Goal: Information Seeking & Learning: Understand process/instructions

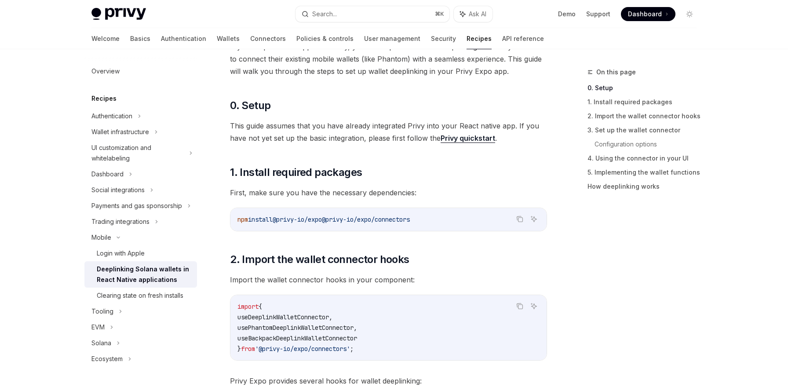
scroll to position [87, 0]
drag, startPoint x: 338, startPoint y: 220, endPoint x: 432, endPoint y: 215, distance: 94.2
click at [432, 215] on code "npm install @privy-io/expo @privy-io/expo/connectors" at bounding box center [389, 218] width 302 height 11
copy span "@privy-io/expo/connectors"
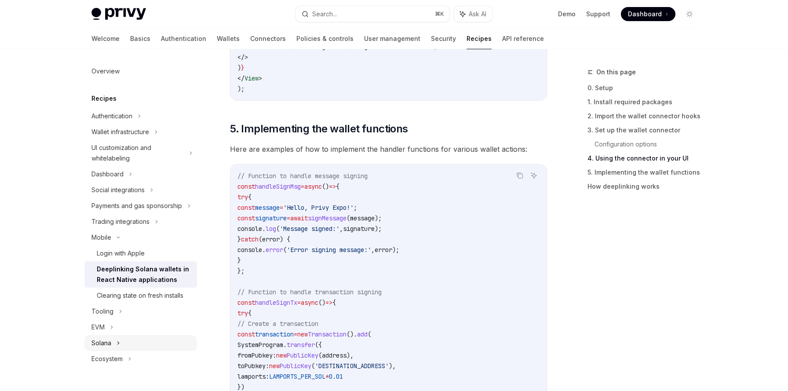
scroll to position [1152, 0]
click at [117, 361] on div "Ecosystem" at bounding box center [107, 359] width 31 height 11
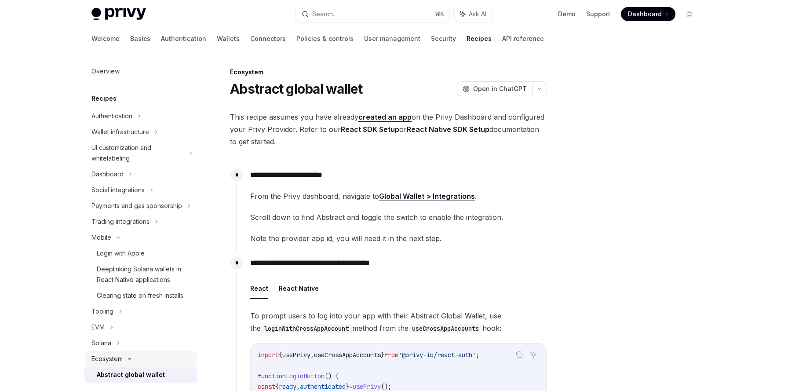
scroll to position [9, 0]
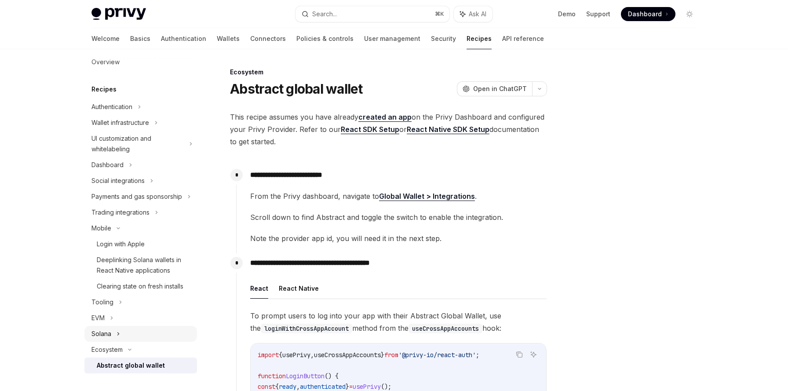
click at [107, 332] on div "Solana" at bounding box center [102, 334] width 20 height 11
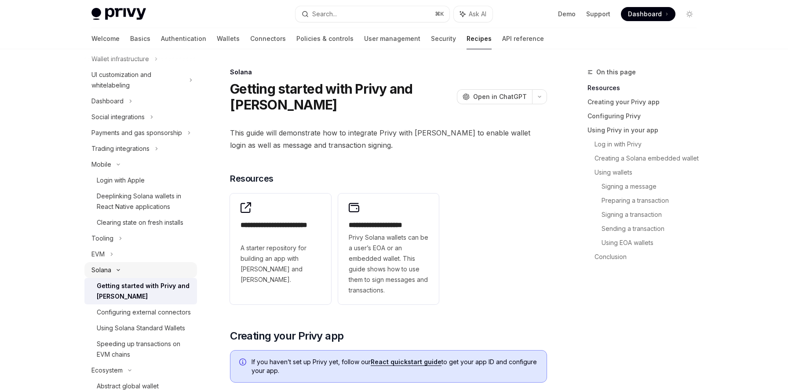
scroll to position [74, 0]
click at [112, 311] on div "Configuring external connectors" at bounding box center [144, 311] width 94 height 11
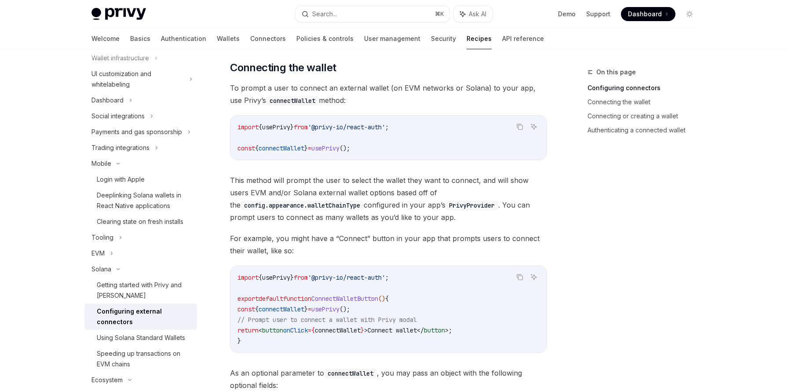
scroll to position [195, 0]
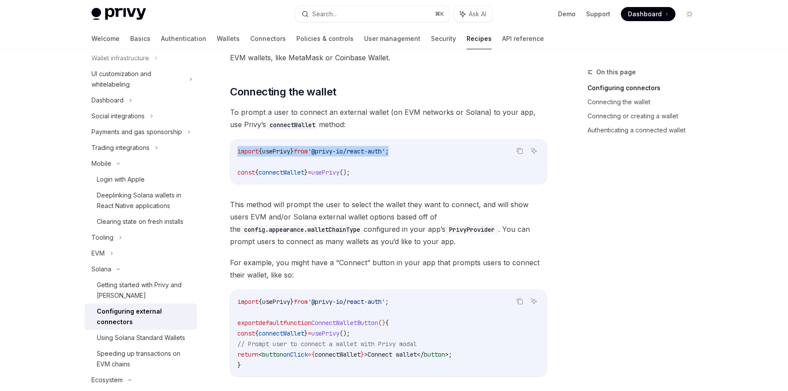
drag, startPoint x: 238, startPoint y: 139, endPoint x: 436, endPoint y: 139, distance: 197.5
click at [436, 146] on code "import { usePrivy } from '@privy-io/react-auth' ; const { connectWallet } = use…" at bounding box center [389, 162] width 302 height 32
copy span "import { usePrivy } from '@privy-io/react-auth' ;"
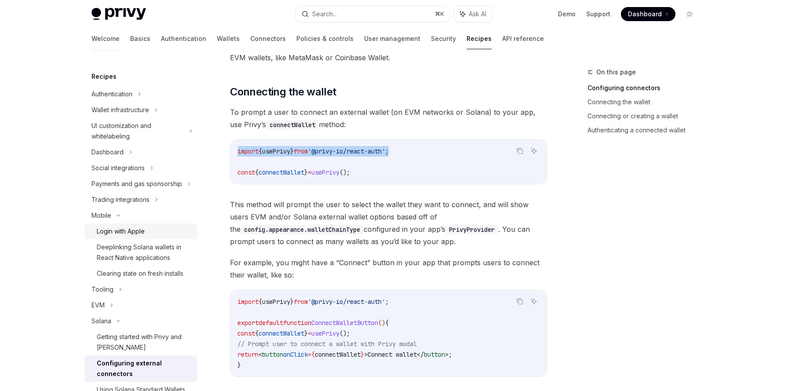
scroll to position [0, 0]
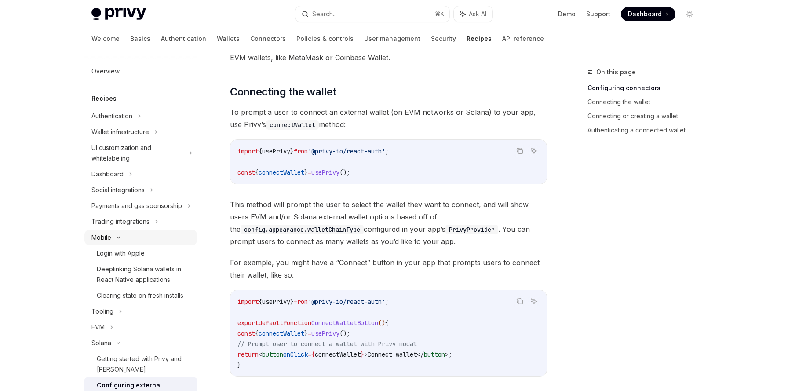
click at [106, 238] on div "Mobile" at bounding box center [102, 237] width 20 height 11
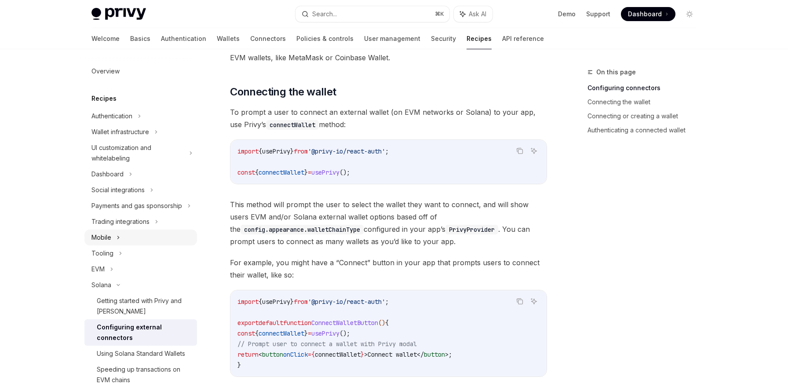
click at [106, 238] on div "Mobile" at bounding box center [102, 237] width 20 height 11
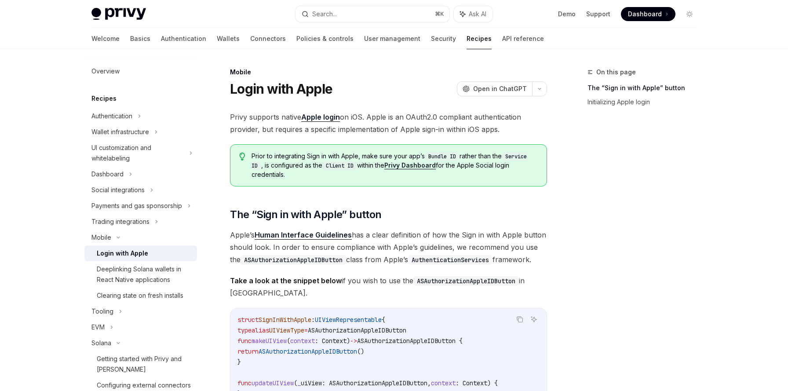
click at [109, 252] on div "Login with Apple" at bounding box center [122, 253] width 51 height 11
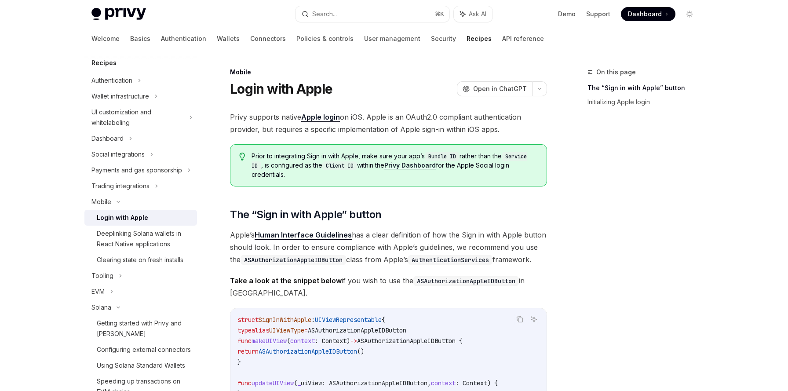
scroll to position [36, 0]
click at [112, 236] on div "Deeplinking Solana wallets in React Native applications" at bounding box center [144, 238] width 95 height 21
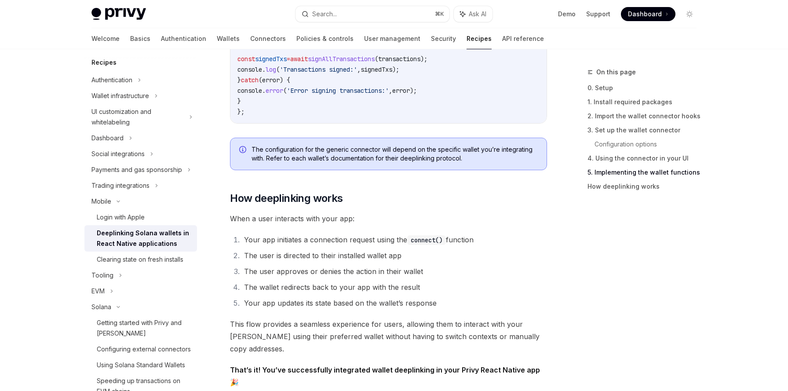
scroll to position [2044, 0]
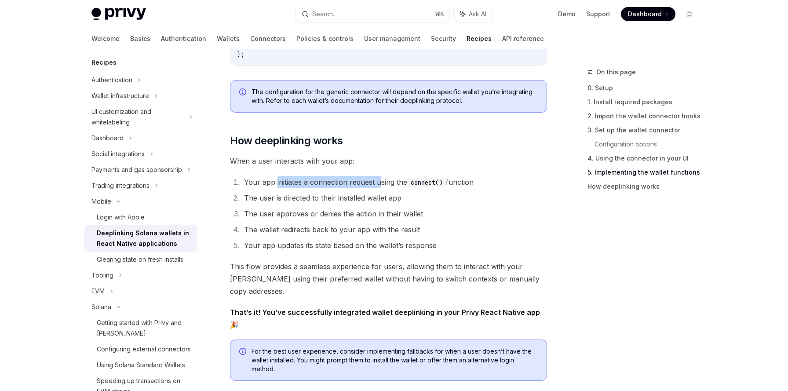
drag, startPoint x: 275, startPoint y: 183, endPoint x: 379, endPoint y: 182, distance: 103.4
click at [379, 182] on li "Your app initiates a connection request using the connect() function" at bounding box center [395, 182] width 306 height 12
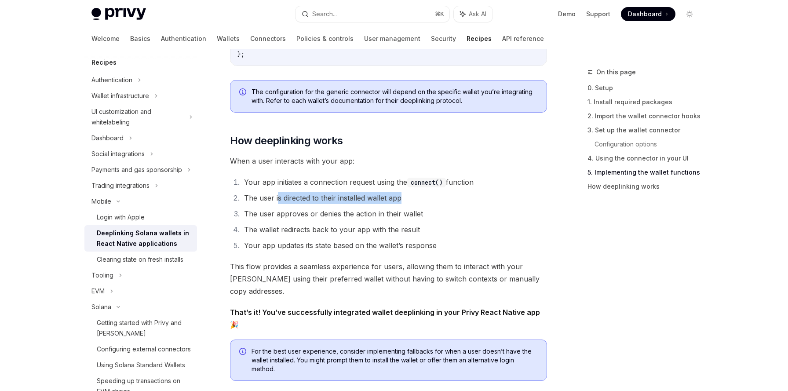
drag, startPoint x: 278, startPoint y: 203, endPoint x: 402, endPoint y: 198, distance: 123.7
click at [402, 198] on li "The user is directed to their installed wallet app" at bounding box center [395, 198] width 306 height 12
drag, startPoint x: 263, startPoint y: 218, endPoint x: 368, endPoint y: 216, distance: 105.2
click at [368, 216] on li "The user approves or denies the action in their wallet" at bounding box center [395, 214] width 306 height 12
drag, startPoint x: 281, startPoint y: 234, endPoint x: 369, endPoint y: 232, distance: 88.0
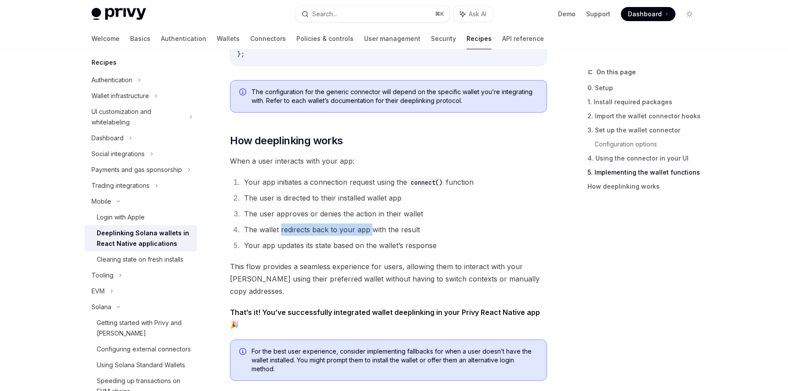
click at [369, 232] on li "The wallet redirects back to your app with the result" at bounding box center [395, 229] width 306 height 12
drag, startPoint x: 273, startPoint y: 248, endPoint x: 348, endPoint y: 247, distance: 75.2
click at [348, 247] on li "Your app updates its state based on the wallet’s response" at bounding box center [395, 245] width 306 height 12
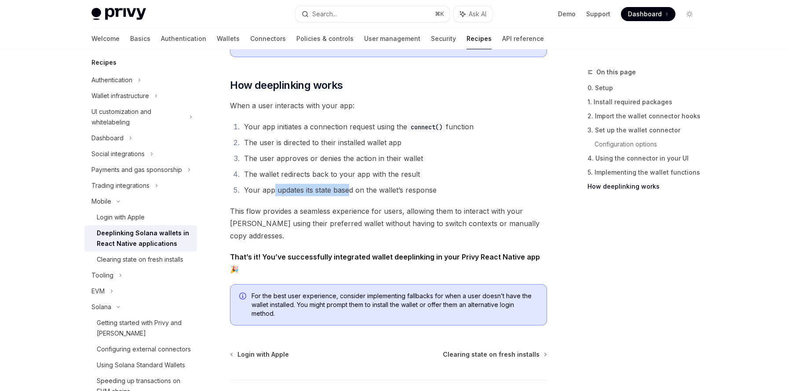
scroll to position [2143, 0]
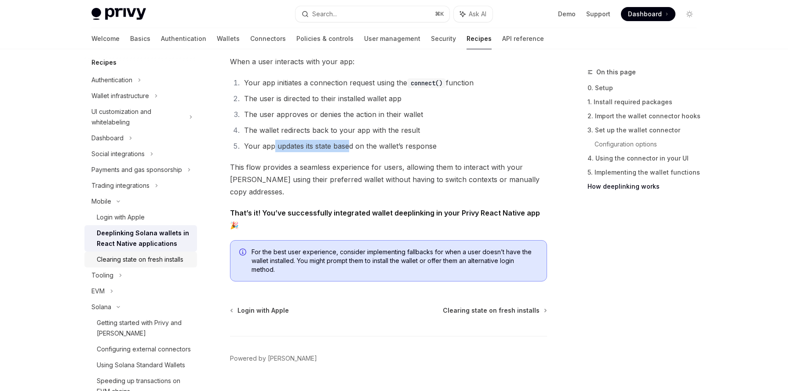
click at [150, 259] on div "Clearing state on fresh installs" at bounding box center [140, 259] width 87 height 11
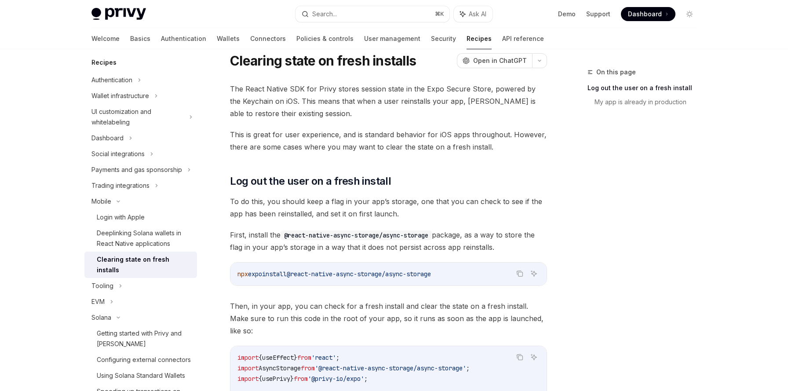
scroll to position [31, 0]
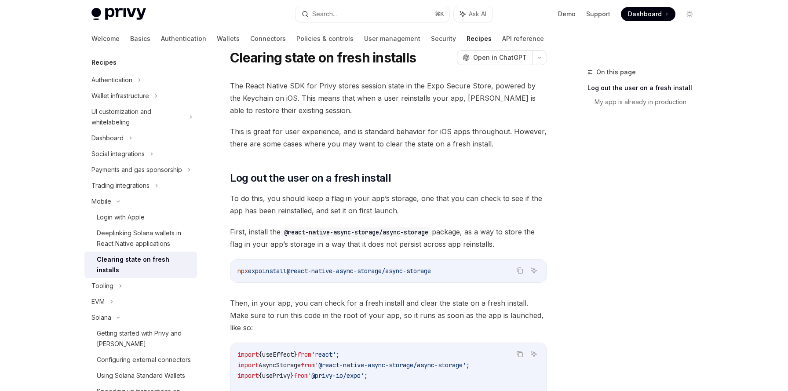
drag, startPoint x: 451, startPoint y: 271, endPoint x: 300, endPoint y: 275, distance: 151.4
click at [300, 275] on span "@react-native-async-storage/async-storage" at bounding box center [359, 271] width 144 height 8
copy span "@react-native-async-storage/async-storage"
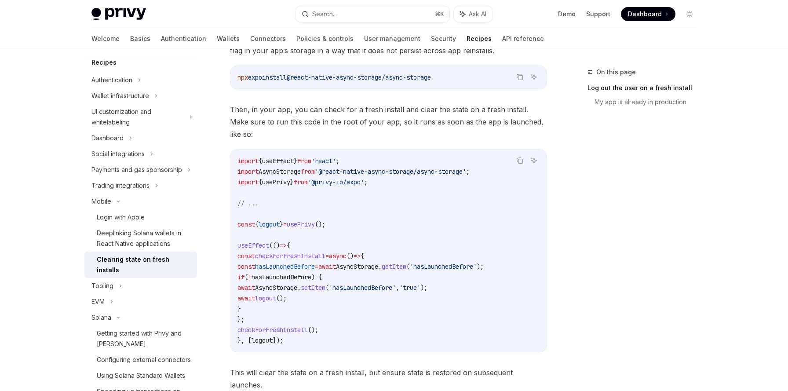
scroll to position [227, 0]
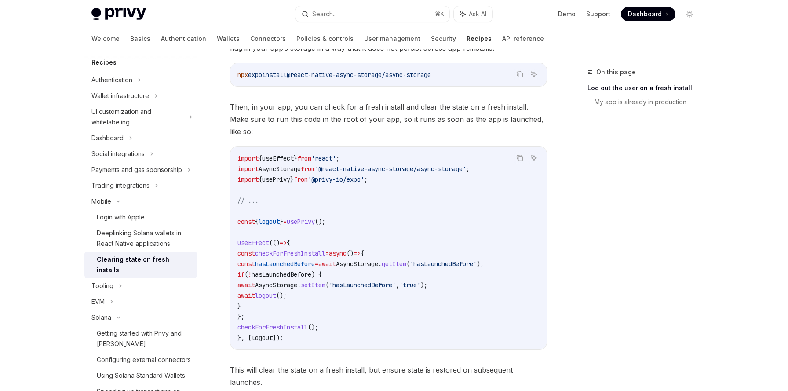
click at [381, 282] on code "import { useEffect } from 'react' ; import AsyncStorage from '@react-native-asy…" at bounding box center [389, 248] width 302 height 190
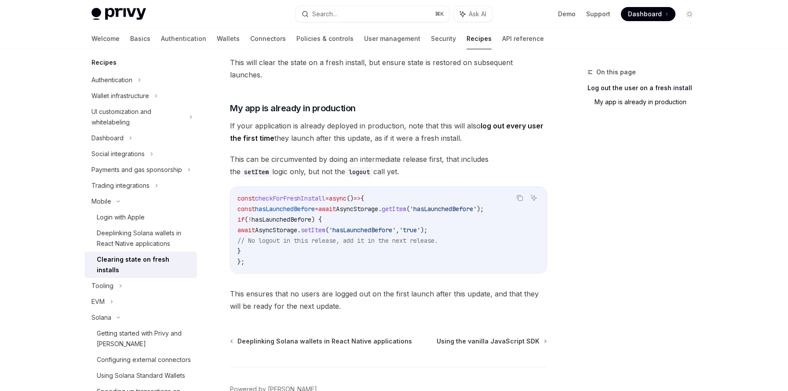
scroll to position [562, 0]
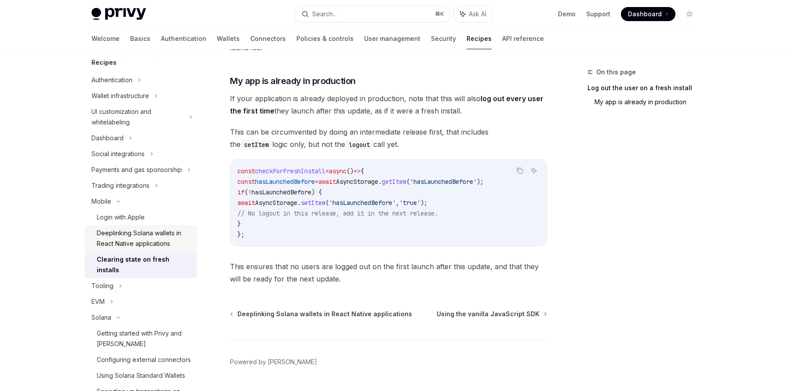
click at [134, 238] on div "Deeplinking Solana wallets in React Native applications" at bounding box center [144, 238] width 95 height 21
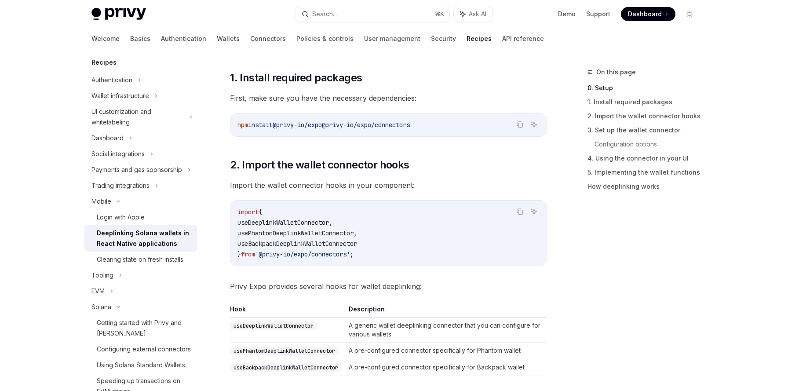
scroll to position [182, 0]
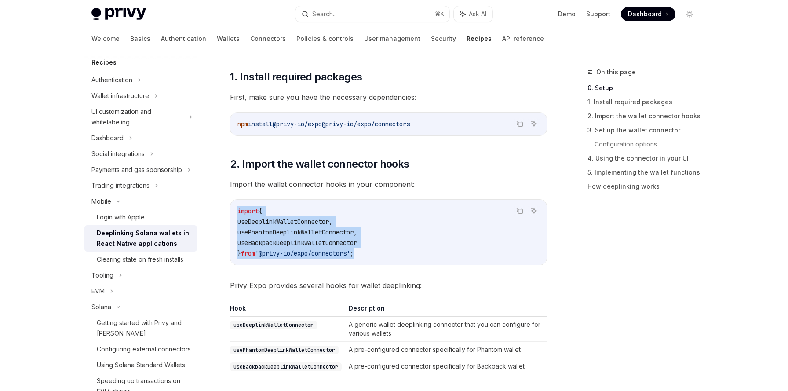
drag, startPoint x: 238, startPoint y: 213, endPoint x: 368, endPoint y: 256, distance: 136.9
click at [368, 256] on code "import { useDeeplinkWalletConnector , usePhantomDeeplinkWalletConnector , useBa…" at bounding box center [389, 232] width 302 height 53
copy code "import { useDeeplinkWalletConnector , usePhantomDeeplinkWalletConnector , useBa…"
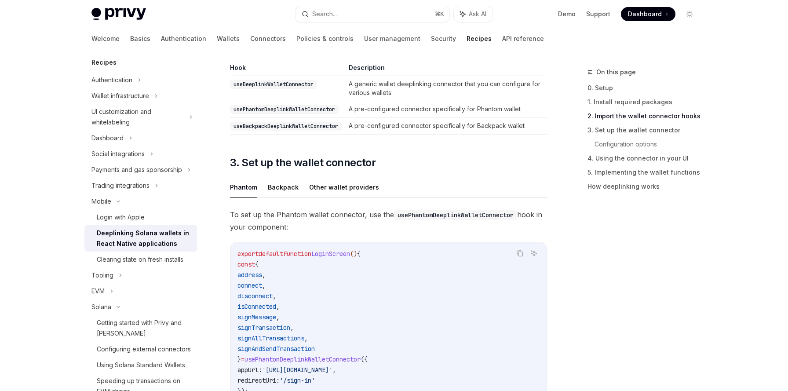
scroll to position [467, 0]
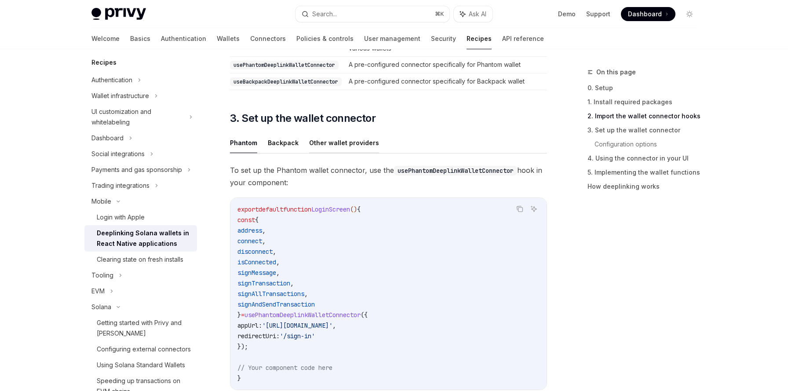
click at [332, 150] on button "Other wallet providers" at bounding box center [344, 142] width 70 height 21
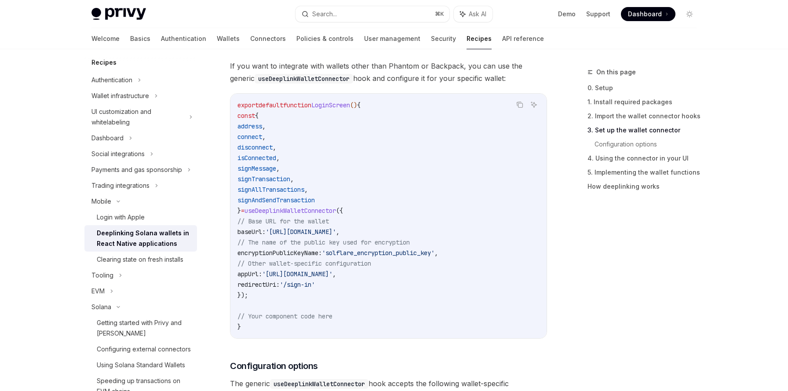
scroll to position [572, 0]
drag, startPoint x: 245, startPoint y: 114, endPoint x: 265, endPoint y: 290, distance: 177.0
click at [265, 290] on code "export default function LoginScreen () { const { address , connect , disconnect…" at bounding box center [389, 215] width 302 height 232
copy code "const { address , connect , disconnect , isConnected , signMessage , signTransa…"
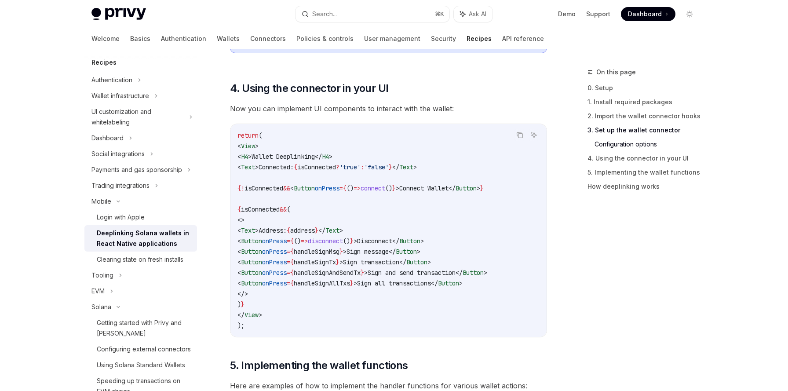
scroll to position [1120, 0]
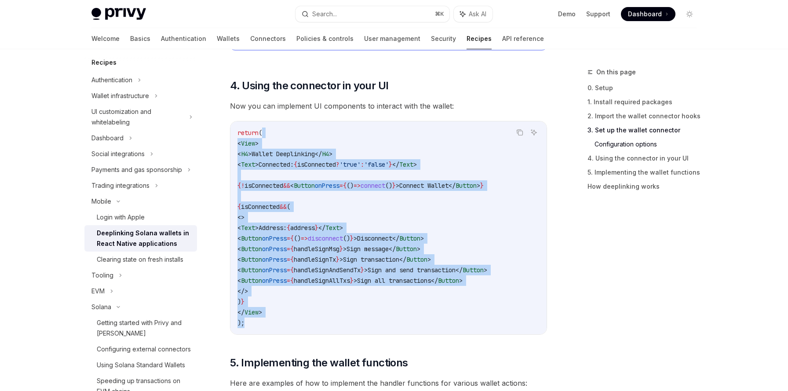
drag, startPoint x: 264, startPoint y: 133, endPoint x: 246, endPoint y: 323, distance: 191.4
click at [246, 323] on code "return ( < View > < H4 > Wallet Deeplinking </ H4 > < Text > Connected: { isCon…" at bounding box center [389, 228] width 302 height 201
copy code "( < View > < H4 > Wallet Deeplinking </ H4 > < Text > Connected: { isConnected …"
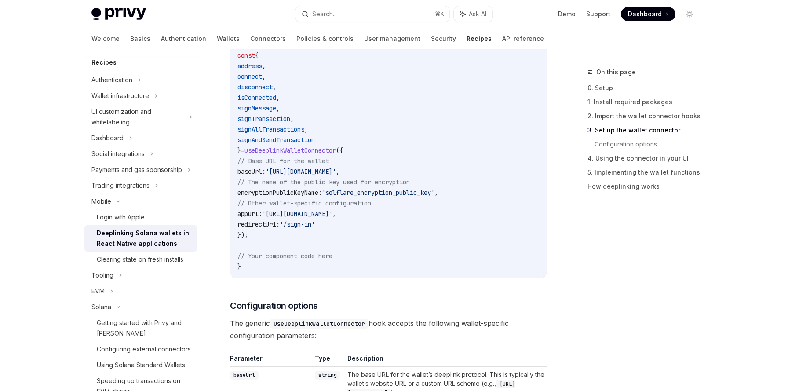
scroll to position [599, 0]
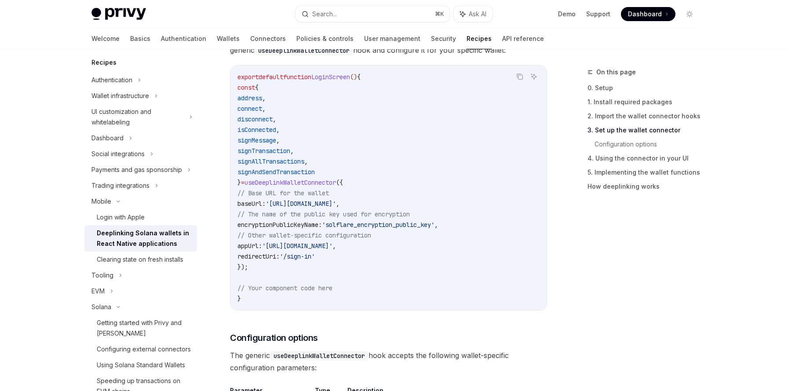
drag, startPoint x: 252, startPoint y: 97, endPoint x: 338, endPoint y: 170, distance: 113.3
click at [338, 170] on code "export default function LoginScreen () { const { address , connect , disconnect…" at bounding box center [389, 188] width 302 height 232
copy code "address , connect , disconnect , isConnected , signMessage , signTransaction , …"
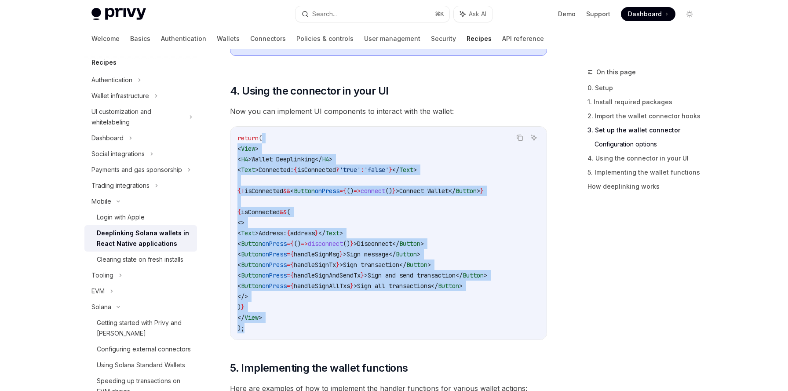
scroll to position [1135, 0]
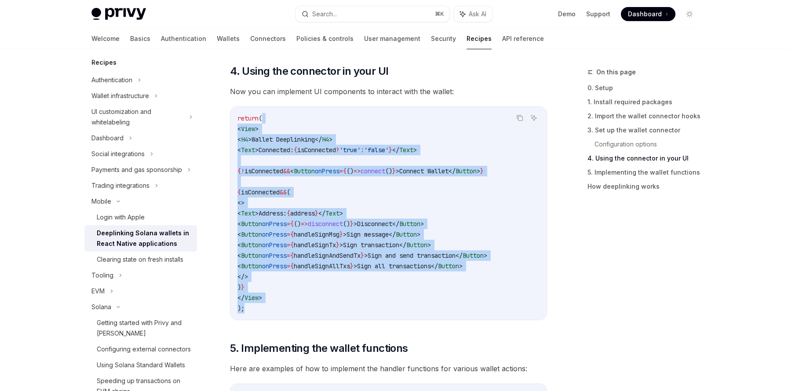
drag, startPoint x: 245, startPoint y: 126, endPoint x: 290, endPoint y: 293, distance: 172.2
click at [290, 293] on code "return ( < View > < H4 > Wallet Deeplinking </ H4 > < Text > Connected: { isCon…" at bounding box center [389, 213] width 302 height 201
copy code "< View > < H4 > Wallet Deeplinking </ H4 > < Text > Connected: { isConnected ? …"
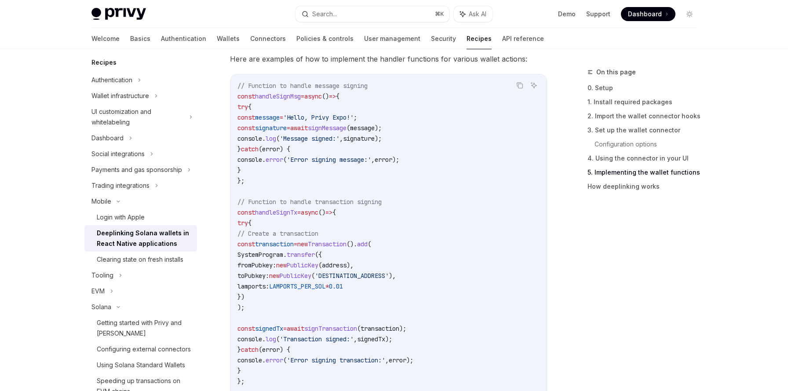
scroll to position [1345, 0]
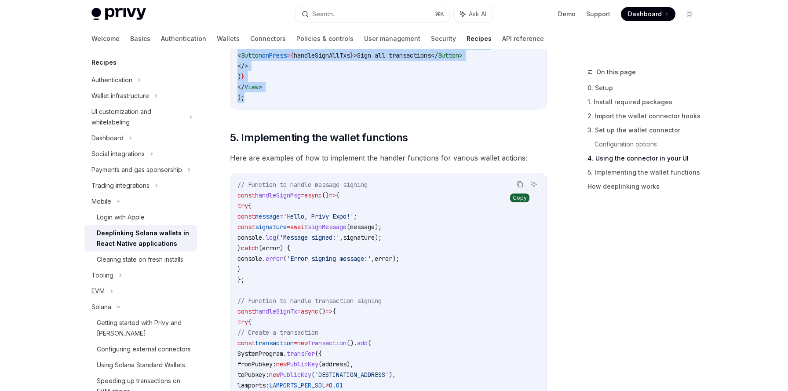
click at [517, 186] on icon "Copy the contents from the code block" at bounding box center [519, 184] width 4 height 4
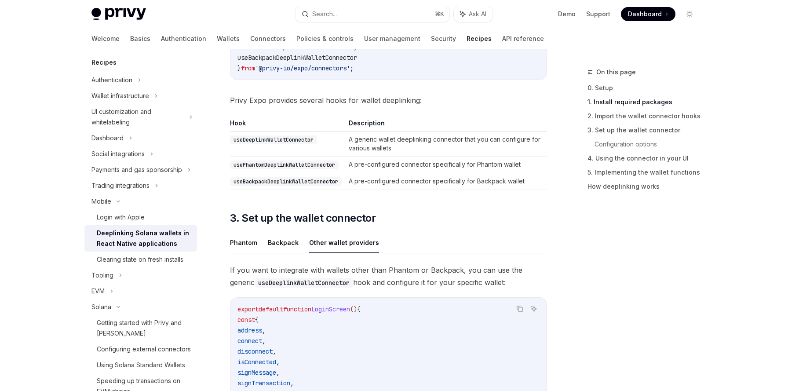
scroll to position [460, 0]
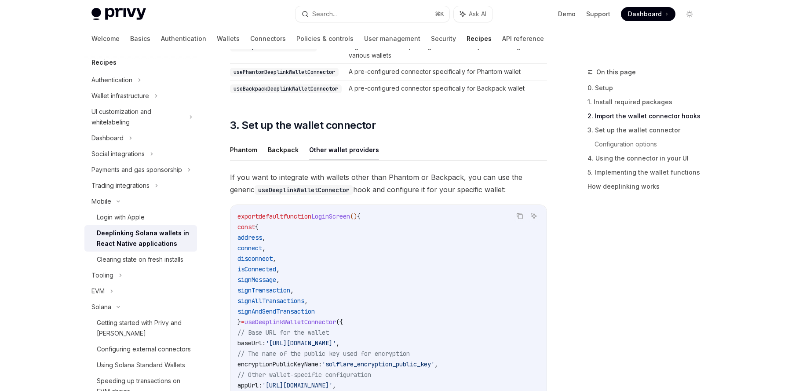
click at [258, 149] on ul "Phantom Backpack Other wallet providers" at bounding box center [388, 149] width 317 height 21
click at [250, 150] on button "Phantom" at bounding box center [243, 149] width 27 height 21
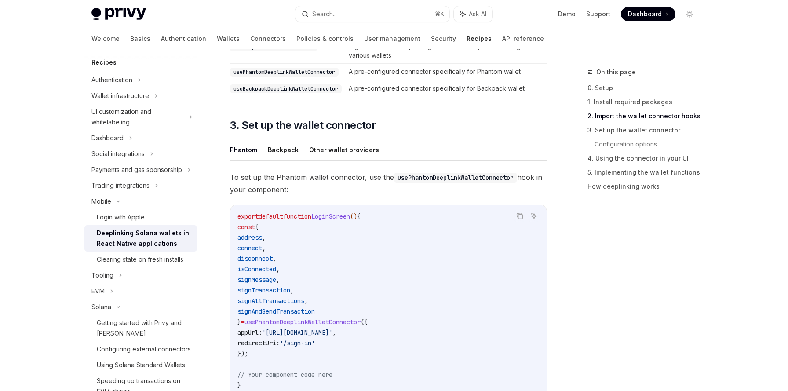
click at [270, 150] on button "Backpack" at bounding box center [283, 149] width 31 height 21
click at [321, 149] on button "Other wallet providers" at bounding box center [344, 149] width 70 height 21
type textarea "*"
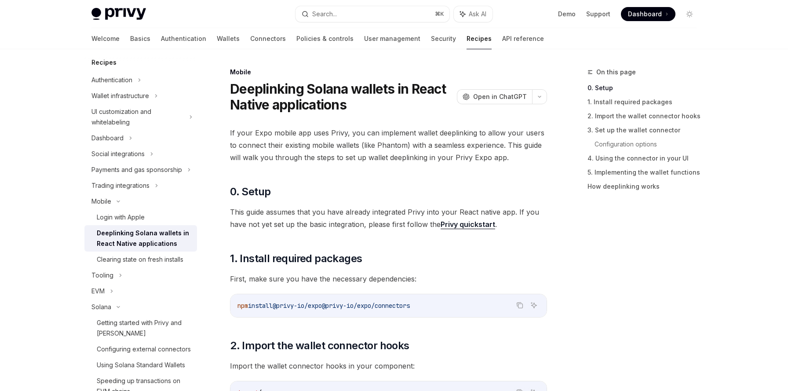
drag, startPoint x: 283, startPoint y: 307, endPoint x: 333, endPoint y: 308, distance: 50.6
click at [333, 308] on span "npm install @privy-io/expo @privy-io/expo/connectors" at bounding box center [324, 306] width 172 height 8
click at [495, 99] on span "Open in ChatGPT" at bounding box center [500, 96] width 54 height 9
